Goal: Task Accomplishment & Management: Manage account settings

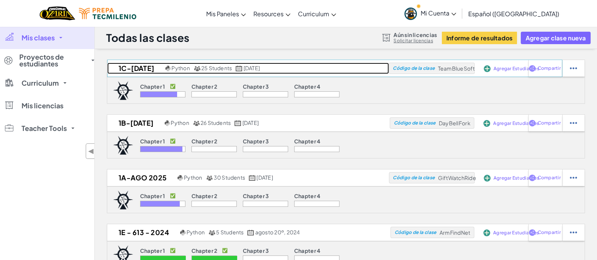
click at [154, 70] on h2 "1C-[DATE]" at bounding box center [135, 68] width 56 height 11
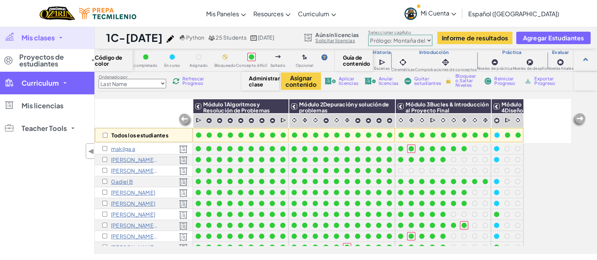
click at [43, 76] on link "Curriculum" at bounding box center [47, 83] width 94 height 23
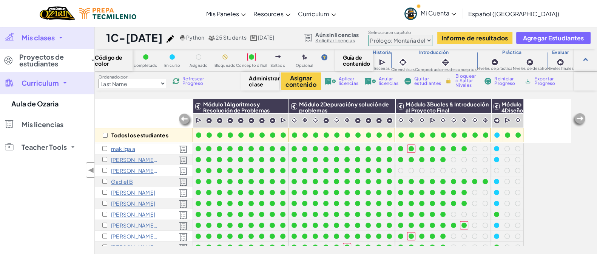
click at [64, 80] on link "Curriculum" at bounding box center [47, 83] width 94 height 23
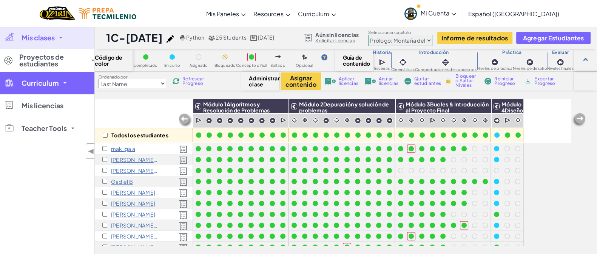
click at [64, 80] on link "Curriculum" at bounding box center [47, 83] width 94 height 23
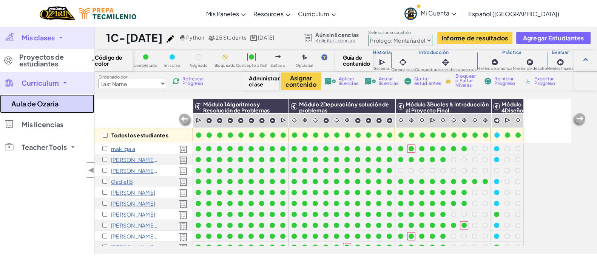
click at [40, 100] on link "Aula de Ozaria" at bounding box center [47, 103] width 94 height 19
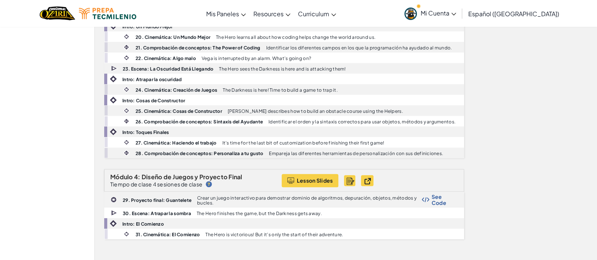
scroll to position [480, 0]
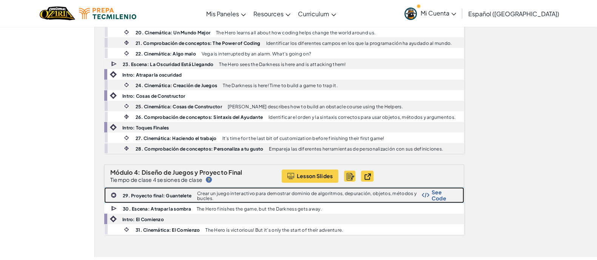
click at [162, 188] on div "29. Proyecto final: Guantelete Crear un juego interactivo para demostrar domini…" at bounding box center [284, 195] width 359 height 15
click at [157, 193] on b "29. Proyecto final: Guantelete" at bounding box center [157, 196] width 69 height 6
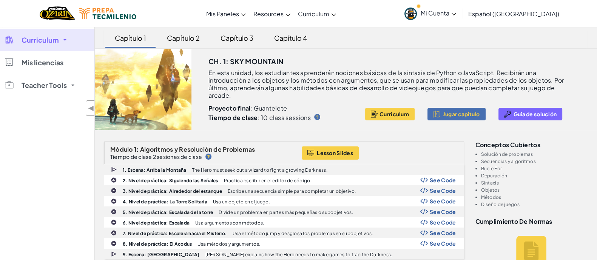
scroll to position [0, 0]
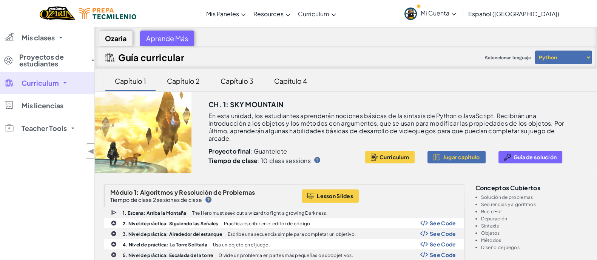
click at [121, 82] on div "Capítulo 1" at bounding box center [130, 81] width 46 height 18
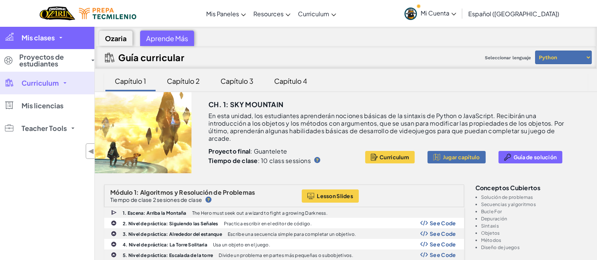
click at [49, 39] on span "Mis clases" at bounding box center [38, 37] width 33 height 7
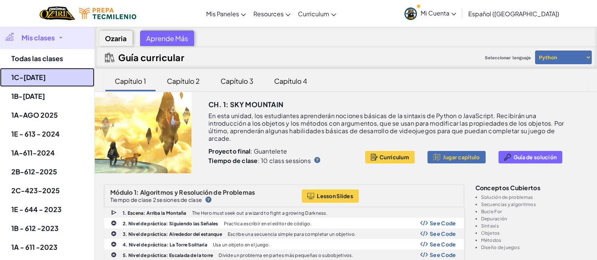
click at [39, 80] on link "1C-[DATE]" at bounding box center [47, 77] width 94 height 19
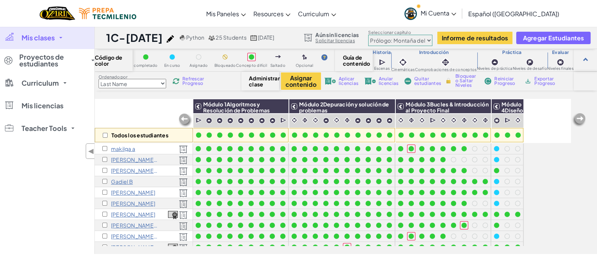
click at [118, 193] on p "[PERSON_NAME]" at bounding box center [133, 192] width 44 height 6
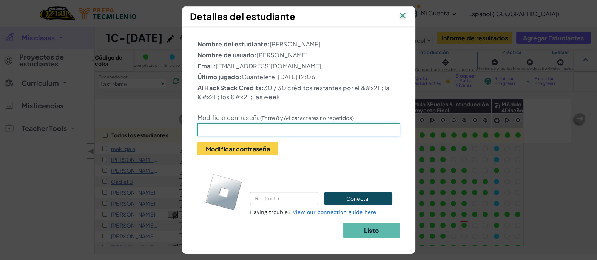
click at [218, 123] on input "text" at bounding box center [298, 129] width 202 height 13
click at [211, 130] on input "LizJzatziry0101GonzalezBarron" at bounding box center [298, 129] width 202 height 13
type input "LizJatziry0101GonzalezBarron"
drag, startPoint x: 362, startPoint y: 234, endPoint x: 345, endPoint y: 233, distance: 17.0
click at [345, 233] on button "Listo" at bounding box center [371, 230] width 57 height 15
